Goal: Information Seeking & Learning: Learn about a topic

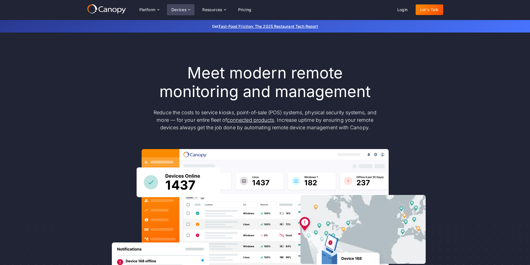
click at [180, 10] on div "Devices" at bounding box center [179, 10] width 15 height 4
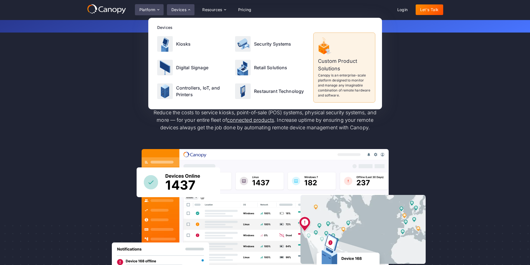
click at [152, 9] on div "Platform" at bounding box center [148, 10] width 16 height 4
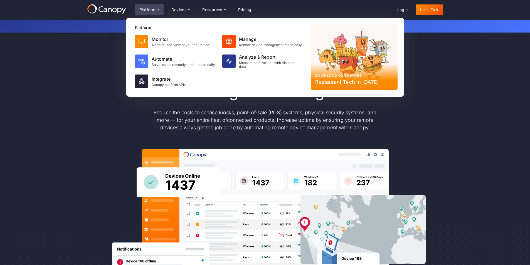
click at [59, 125] on div "Meet modern remote monitoring and management Reduce the costs to service kiosks…" at bounding box center [265, 183] width 530 height 300
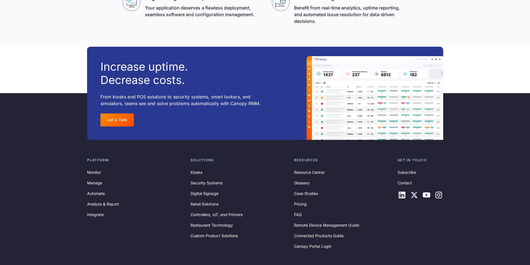
scroll to position [1799, 0]
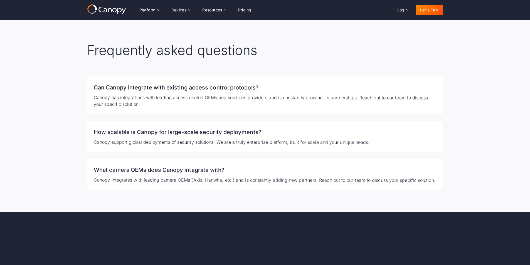
scroll to position [1058, 0]
